Goal: Entertainment & Leisure: Consume media (video, audio)

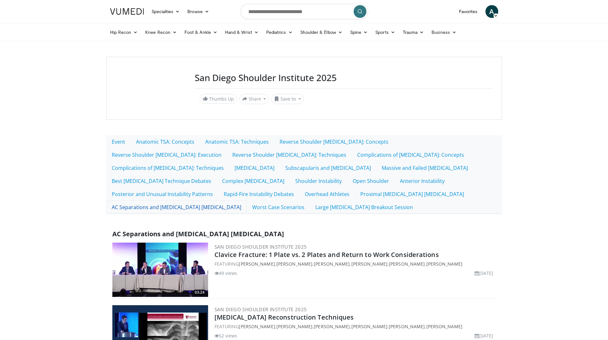
click at [247, 200] on link "AC Separations and [MEDICAL_DATA] [MEDICAL_DATA]" at bounding box center [176, 206] width 140 height 13
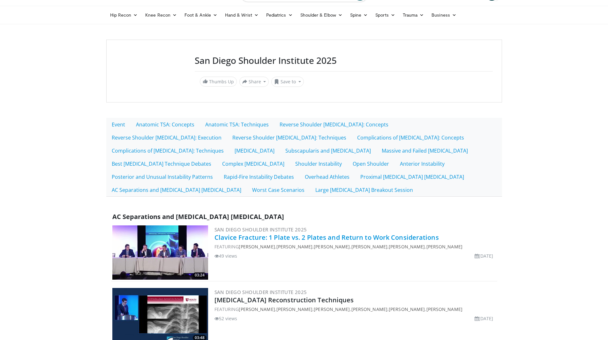
scroll to position [32, 0]
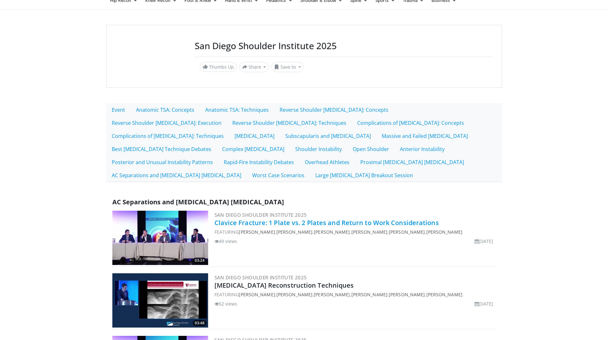
click at [286, 222] on link "Clavice Fracture: 1 Plate vs. 2 Plates and Return to Work Considerations" at bounding box center [326, 222] width 224 height 9
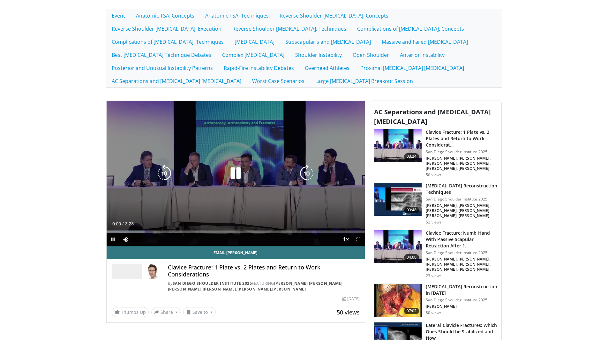
scroll to position [128, 0]
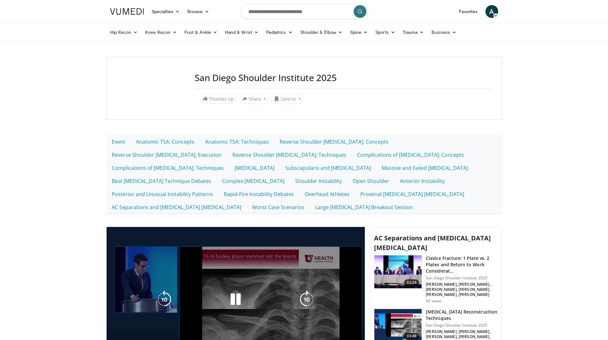
click at [237, 297] on icon "Video Player" at bounding box center [235, 299] width 18 height 18
